Goal: Check status

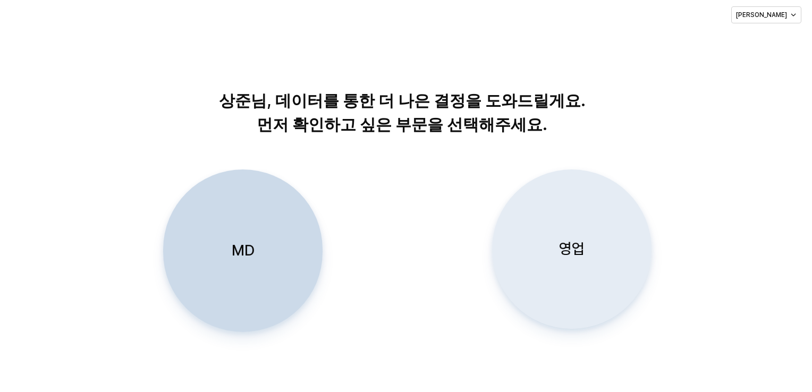
click at [579, 218] on div "영업" at bounding box center [572, 249] width 150 height 158
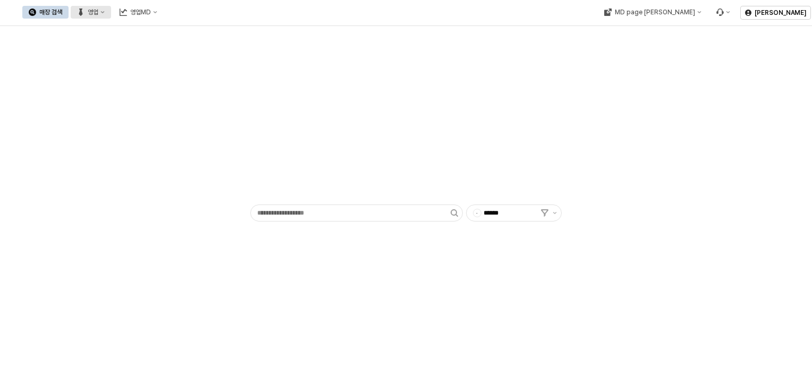
click at [104, 10] on icon "영업" at bounding box center [102, 12] width 4 height 4
click at [106, 32] on div "목표매출 달성현황" at bounding box center [115, 32] width 56 height 9
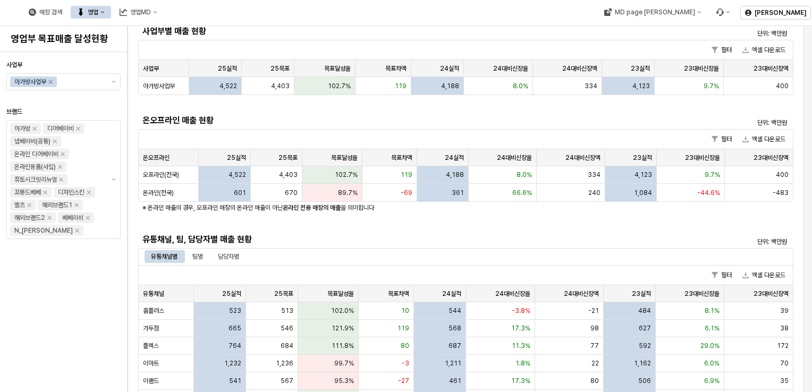
scroll to position [159, 0]
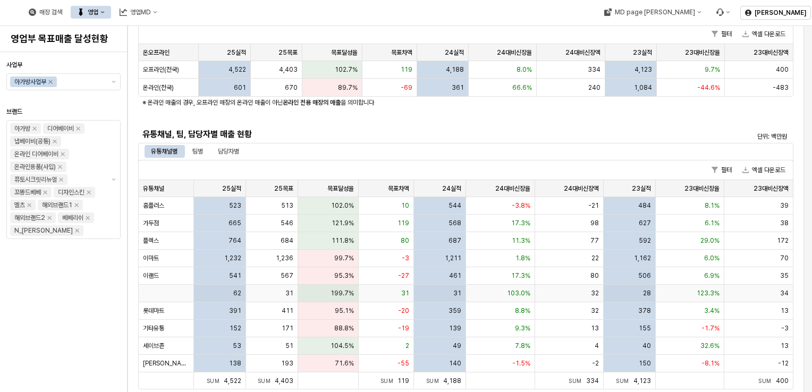
click at [187, 286] on div "App Frame" at bounding box center [166, 294] width 55 height 18
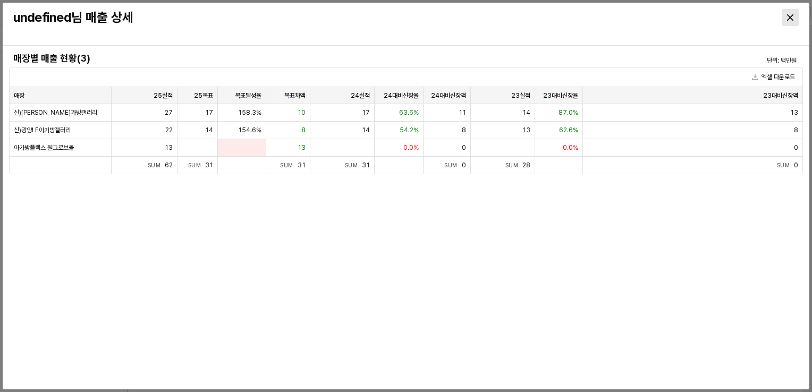
click at [798, 13] on div "Close" at bounding box center [790, 18] width 16 height 16
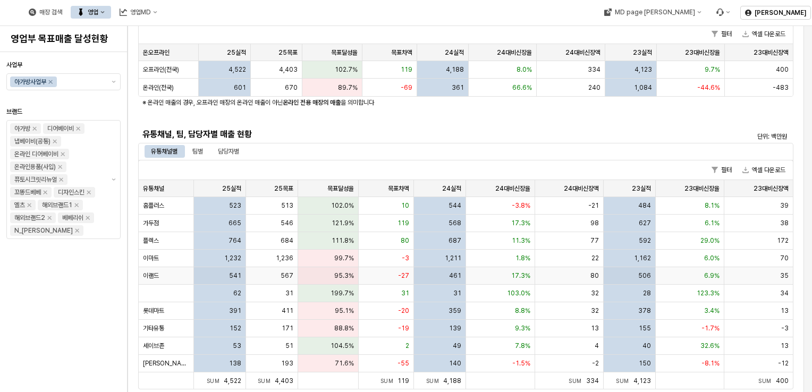
click at [198, 275] on div "541" at bounding box center [220, 276] width 52 height 18
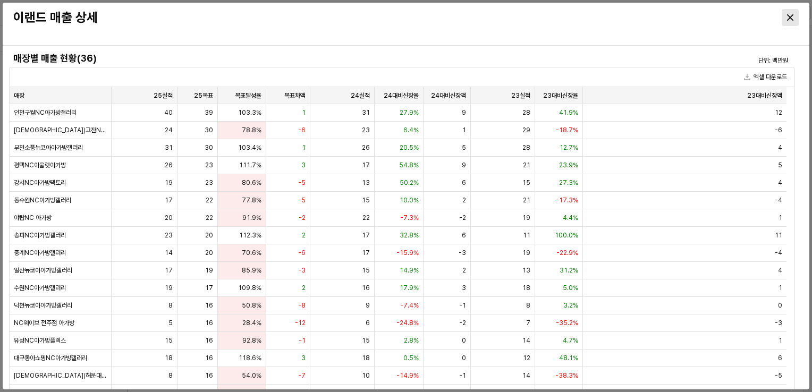
click at [789, 16] on icon "Close" at bounding box center [790, 17] width 6 height 6
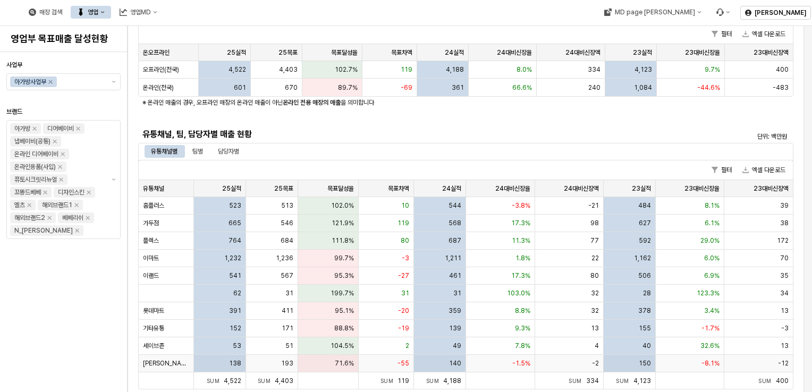
click at [208, 365] on div "138" at bounding box center [220, 364] width 52 height 18
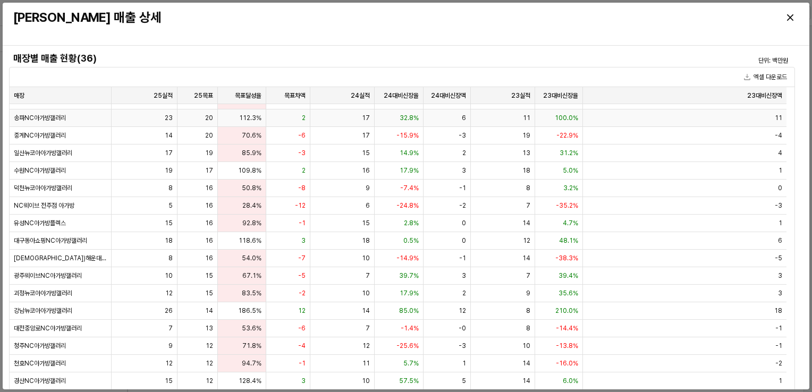
scroll to position [0, 0]
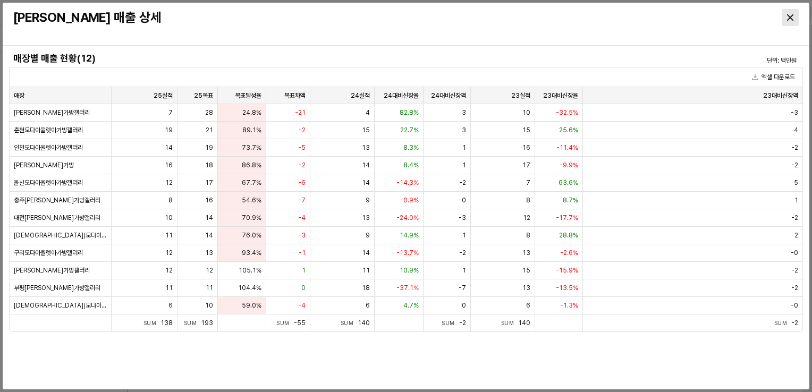
click at [792, 16] on icon "Close" at bounding box center [790, 17] width 6 height 6
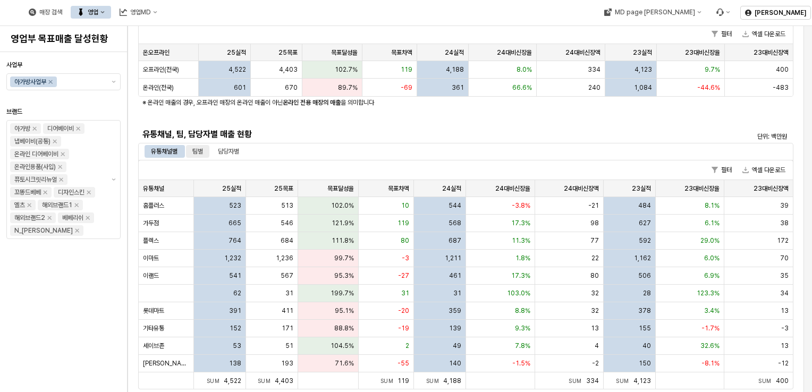
click at [204, 147] on div "팀별" at bounding box center [197, 151] width 23 height 13
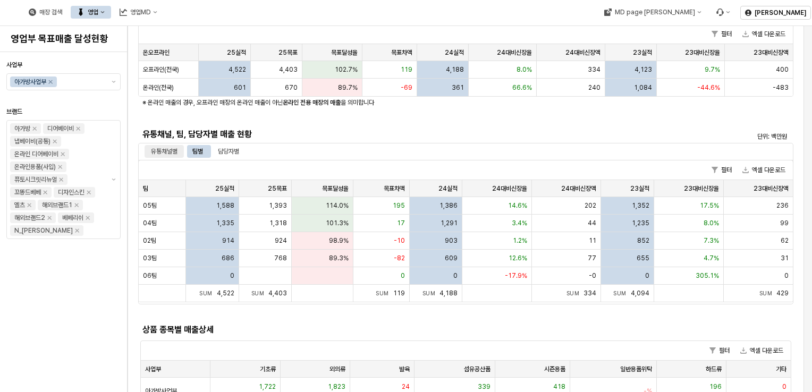
click at [167, 155] on div "유통채널별" at bounding box center [164, 151] width 27 height 13
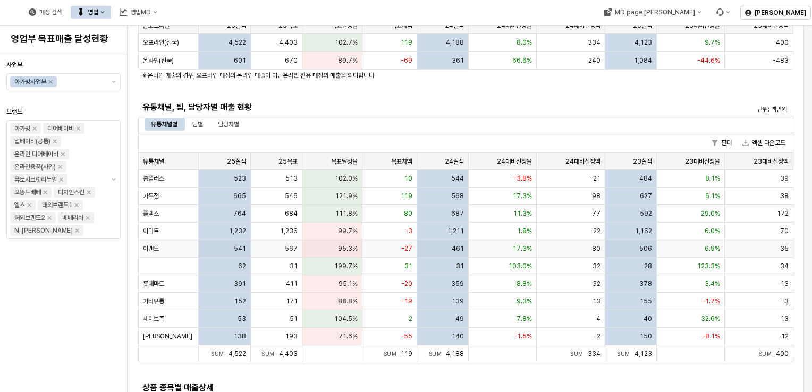
scroll to position [213, 0]
